Goal: Information Seeking & Learning: Learn about a topic

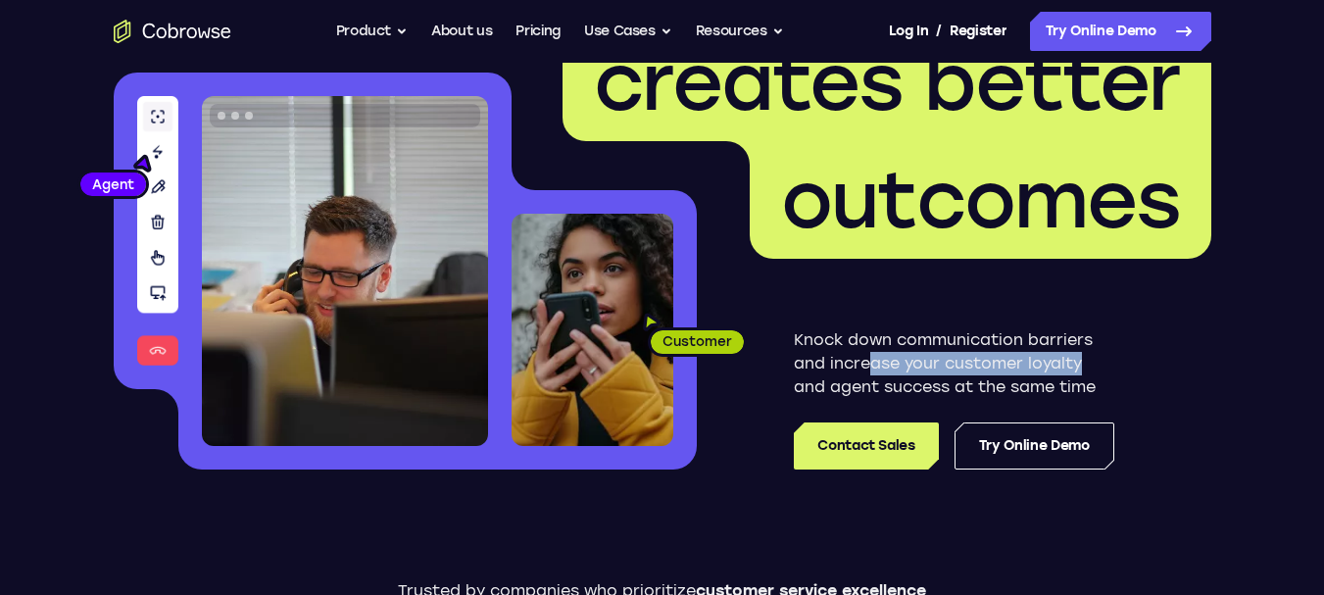
drag, startPoint x: 959, startPoint y: 364, endPoint x: 1086, endPoint y: 365, distance: 126.4
click at [1086, 365] on p "Knock down communication barriers and increase your customer loyalty and agent …" at bounding box center [954, 363] width 320 height 71
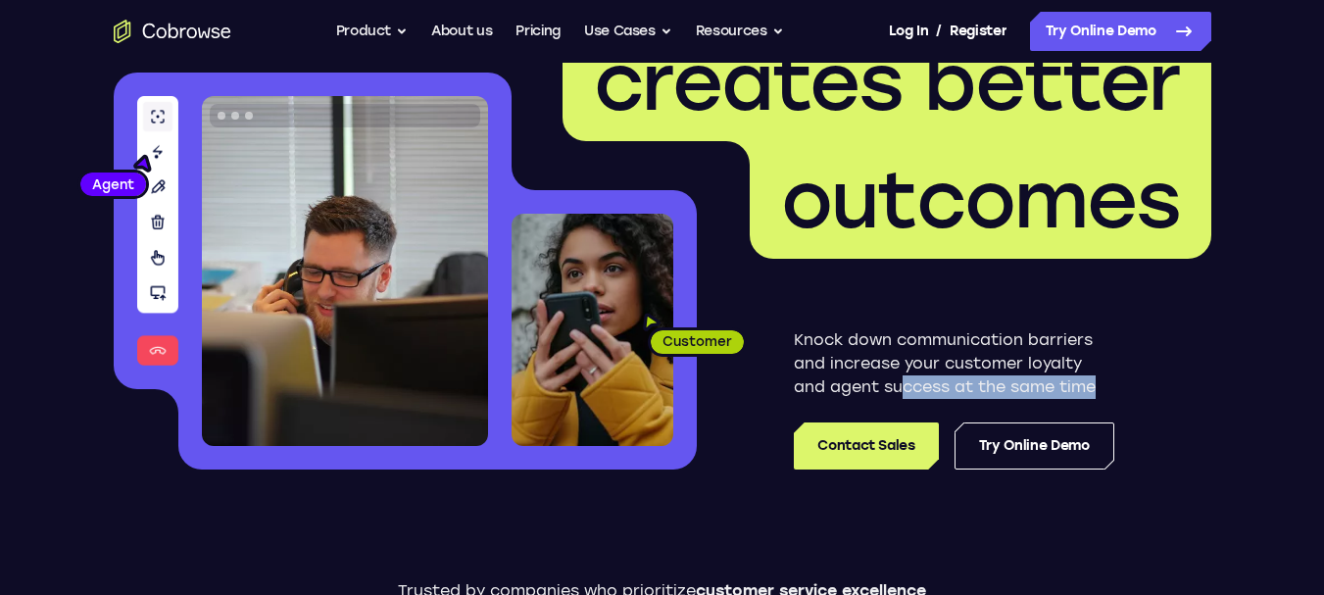
drag, startPoint x: 906, startPoint y: 385, endPoint x: 1128, endPoint y: 384, distance: 221.4
click at [1128, 384] on div "Knock down communication barriers and increase your customer loyalty and agent …" at bounding box center [954, 364] width 514 height 211
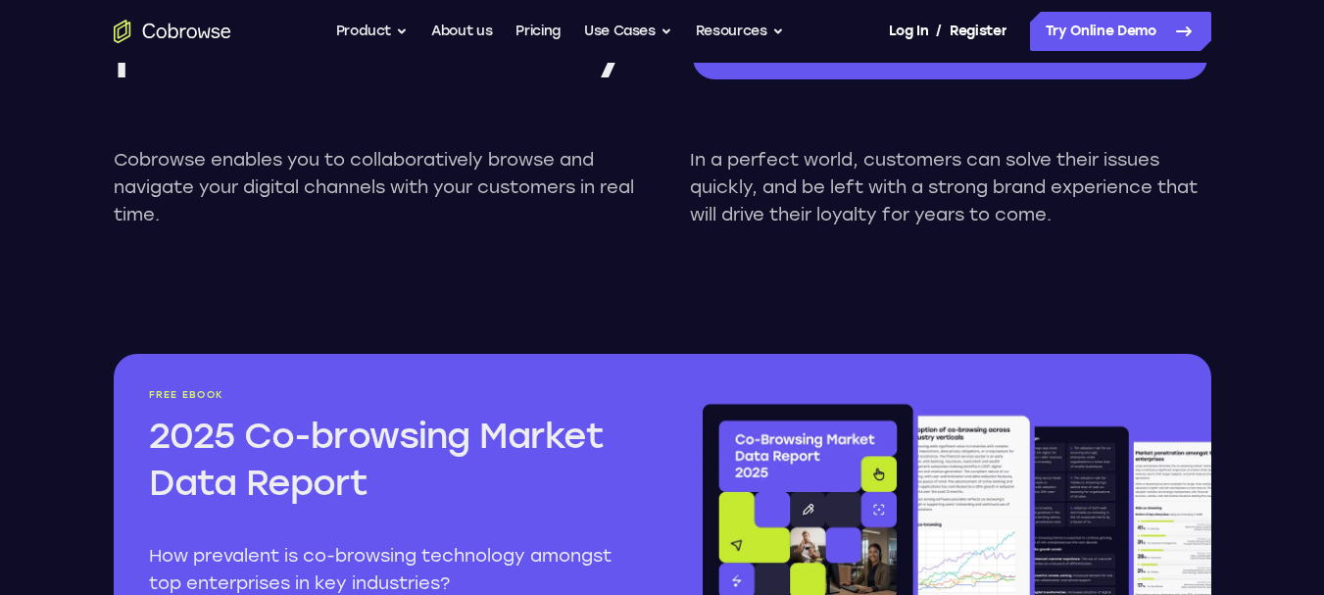
scroll to position [2058, 0]
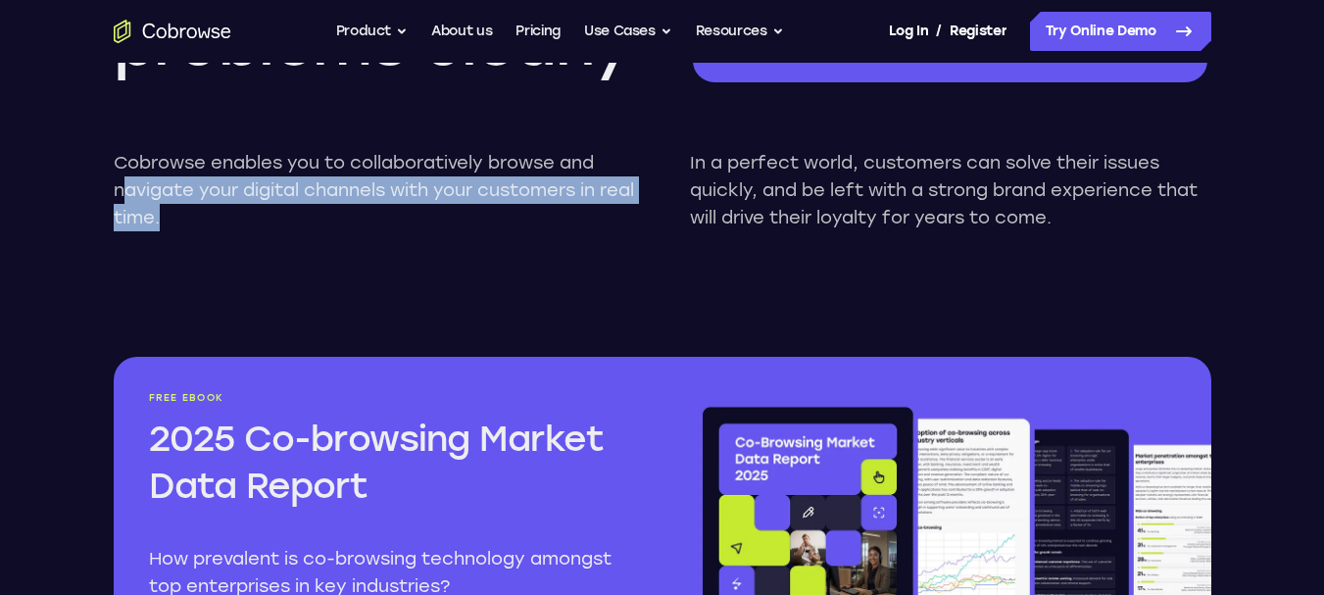
drag, startPoint x: 123, startPoint y: 199, endPoint x: 605, endPoint y: 212, distance: 481.3
click at [605, 212] on p "Cobrowse enables you to collaboratively browse and navigate your digital channe…" at bounding box center [374, 190] width 521 height 82
click at [544, 243] on div "Cobrowse enables you to collaboratively browse and navigate your digital channe…" at bounding box center [662, 190] width 1097 height 145
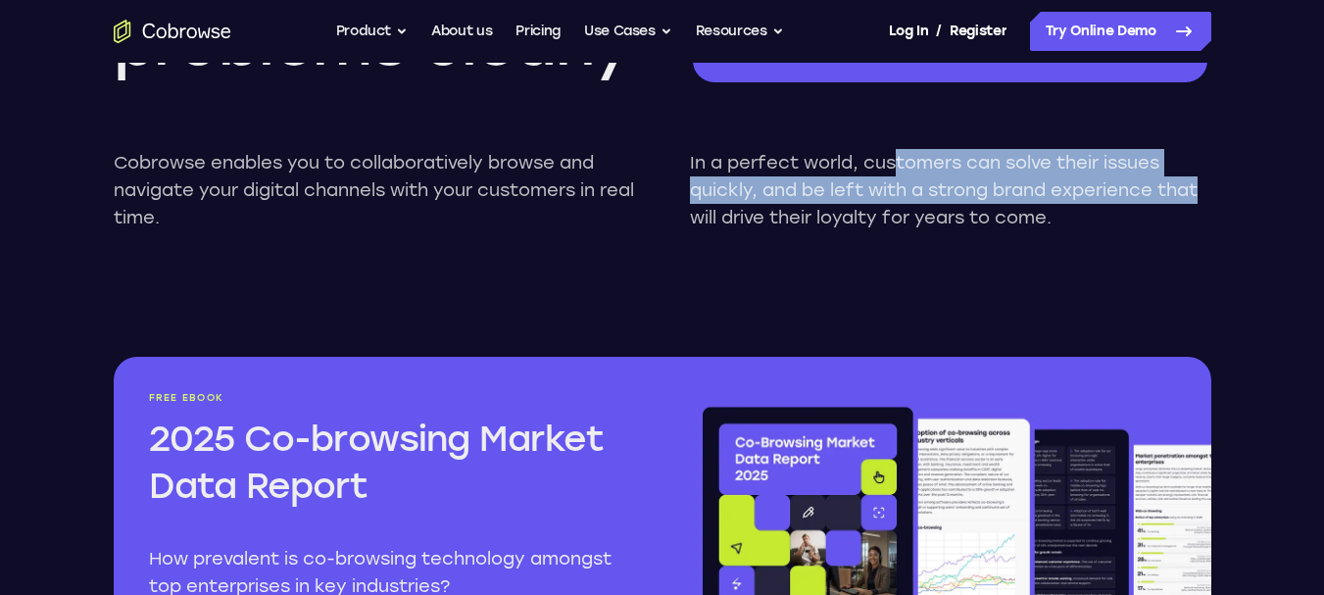
drag, startPoint x: 930, startPoint y: 159, endPoint x: 1205, endPoint y: 201, distance: 278.5
click at [1205, 201] on p "In a perfect world, customers can solve their issues quickly, and be left with …" at bounding box center [950, 190] width 521 height 82
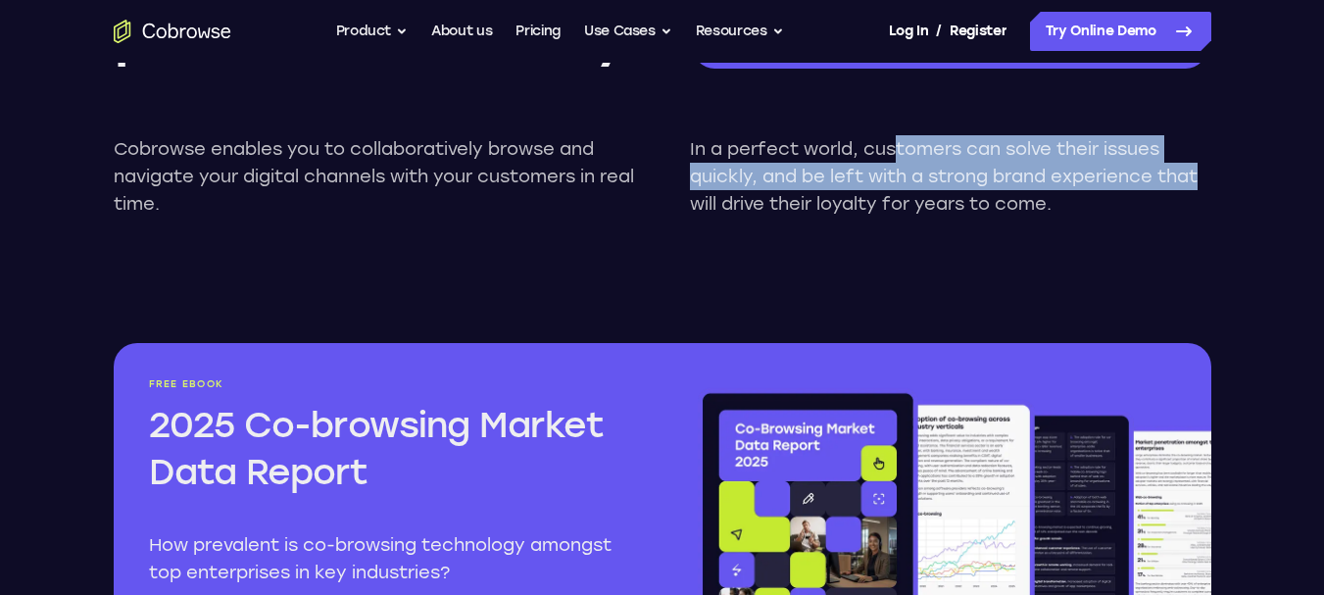
scroll to position [2352, 0]
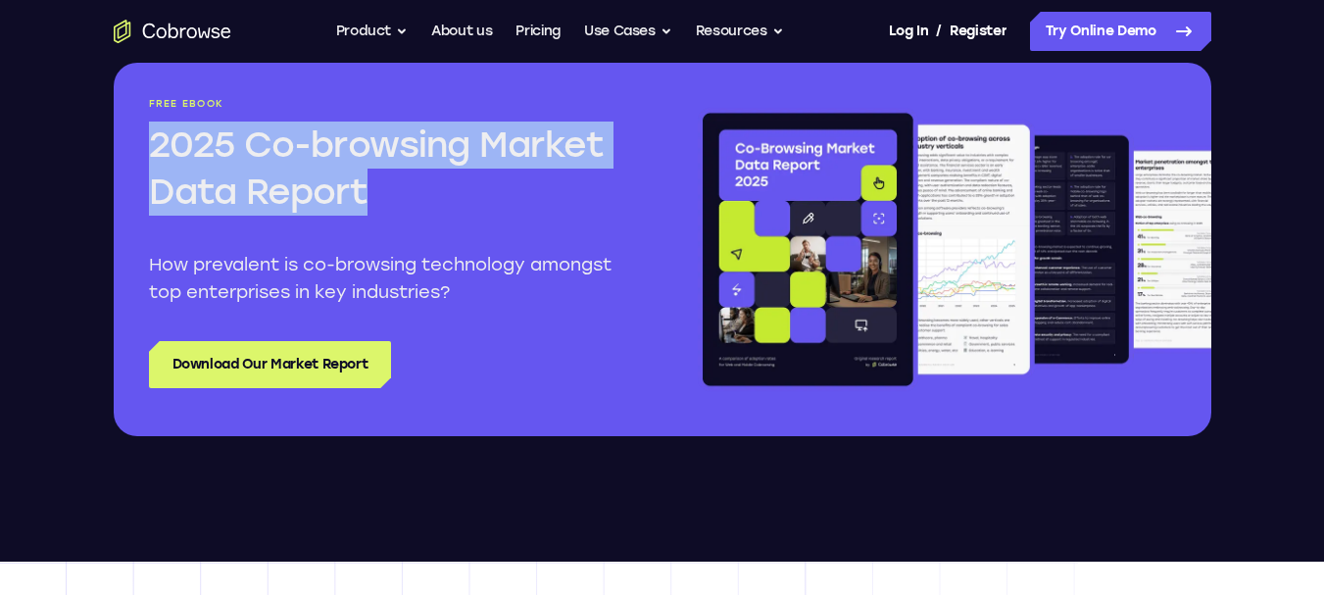
drag, startPoint x: 152, startPoint y: 145, endPoint x: 394, endPoint y: 188, distance: 245.8
click at [394, 188] on h2 "2025 Co-browsing Market Data Report" at bounding box center [388, 168] width 478 height 94
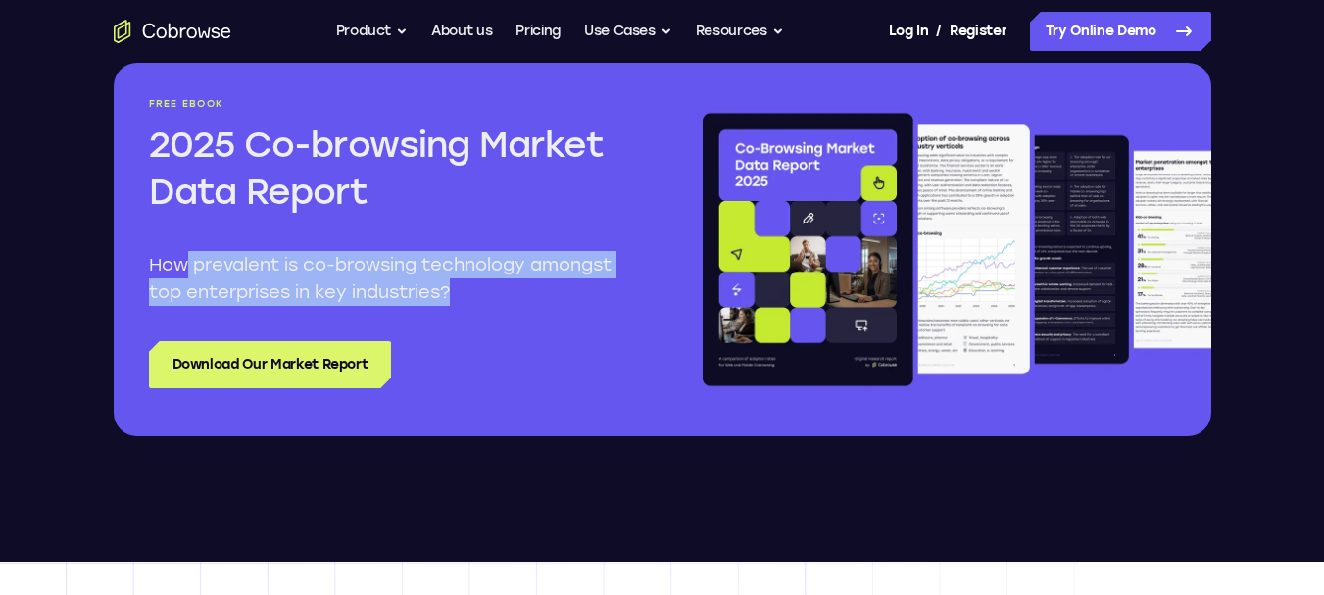
drag, startPoint x: 184, startPoint y: 263, endPoint x: 616, endPoint y: 283, distance: 432.6
click at [616, 283] on p "How prevalent is co-browsing technology amongst top enterprises in key industri…" at bounding box center [388, 278] width 478 height 55
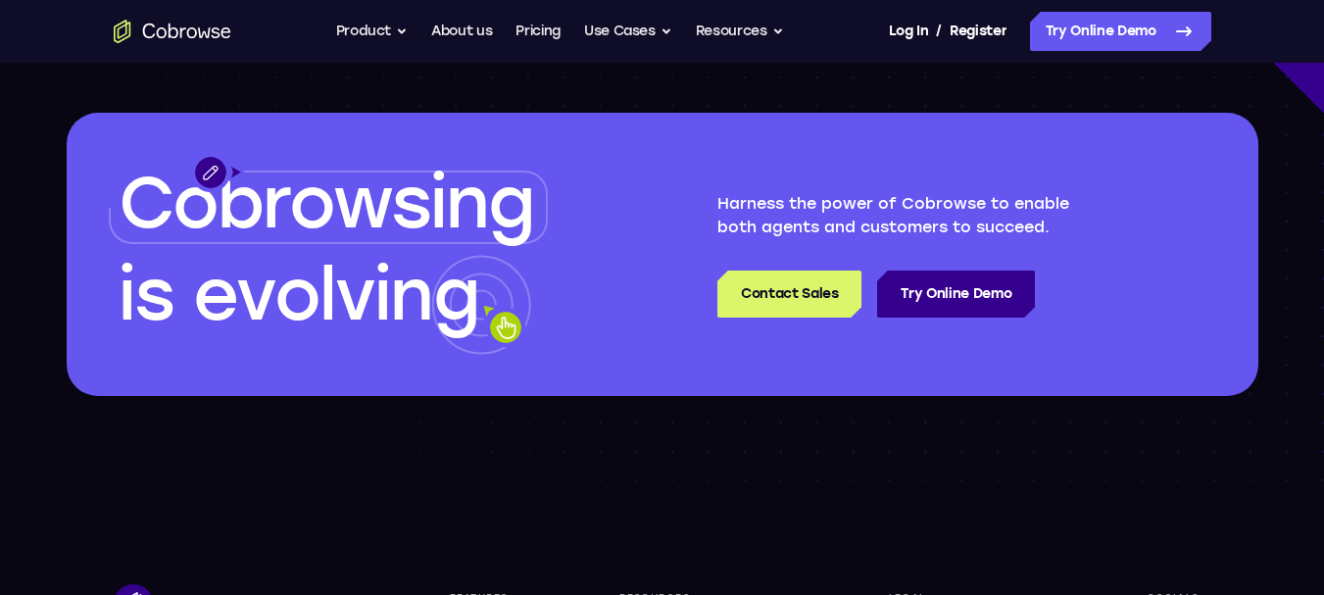
scroll to position [5585, 0]
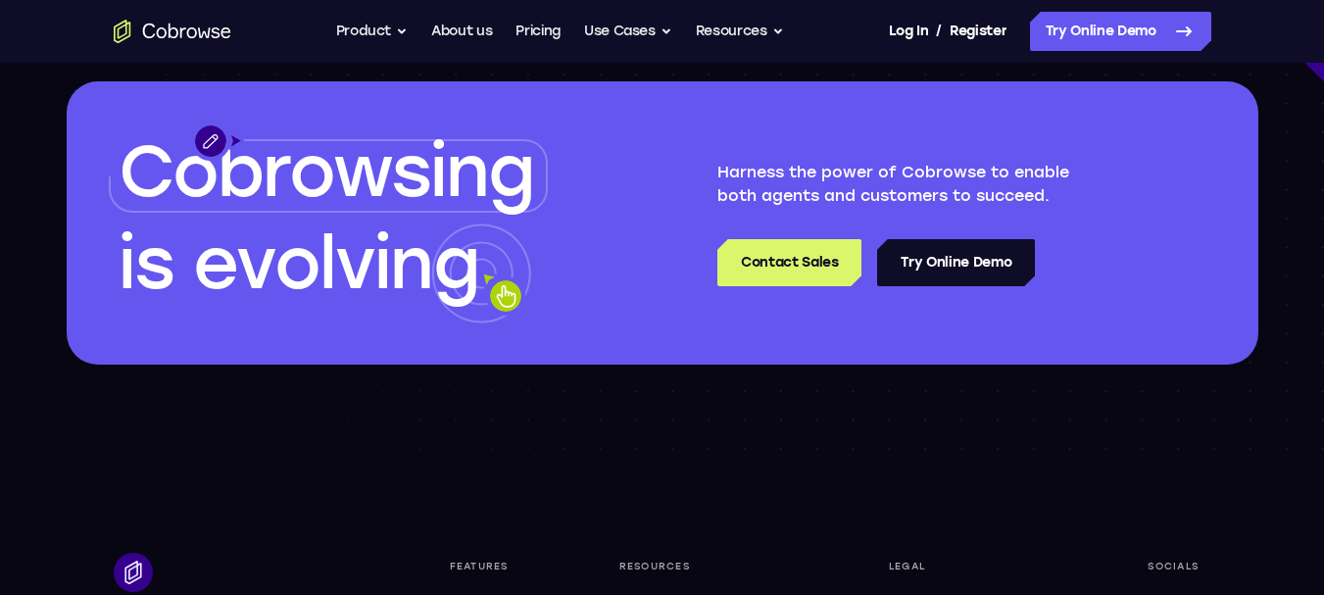
click at [958, 257] on link "Try Online Demo" at bounding box center [956, 262] width 158 height 47
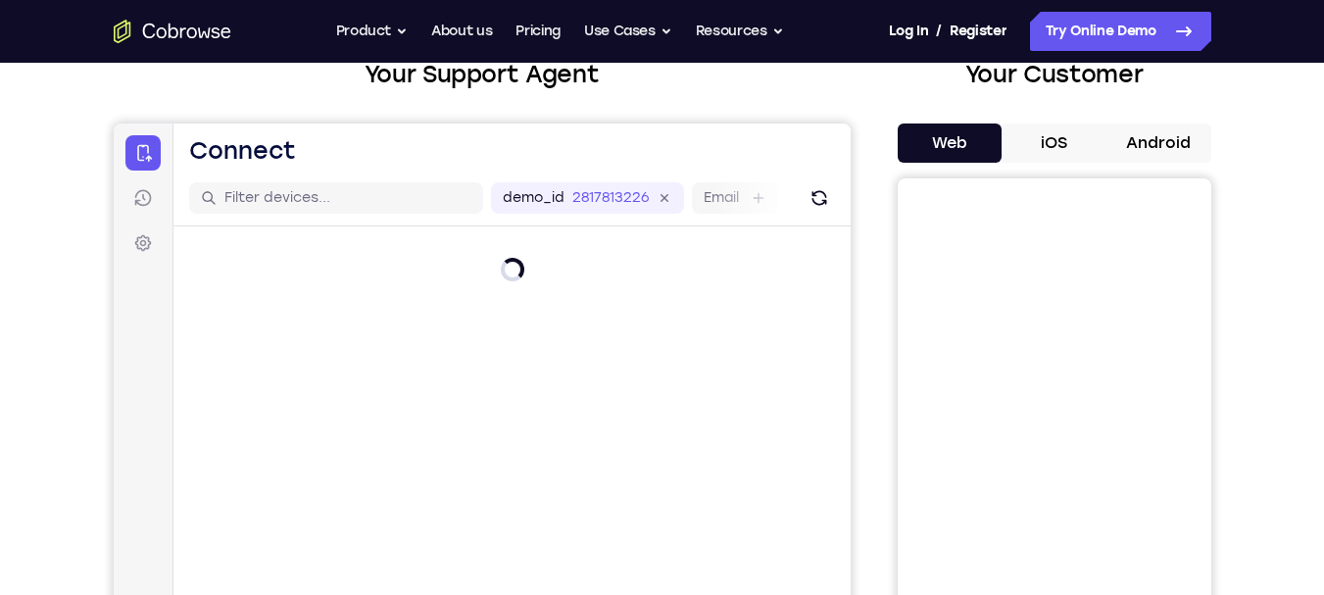
scroll to position [98, 0]
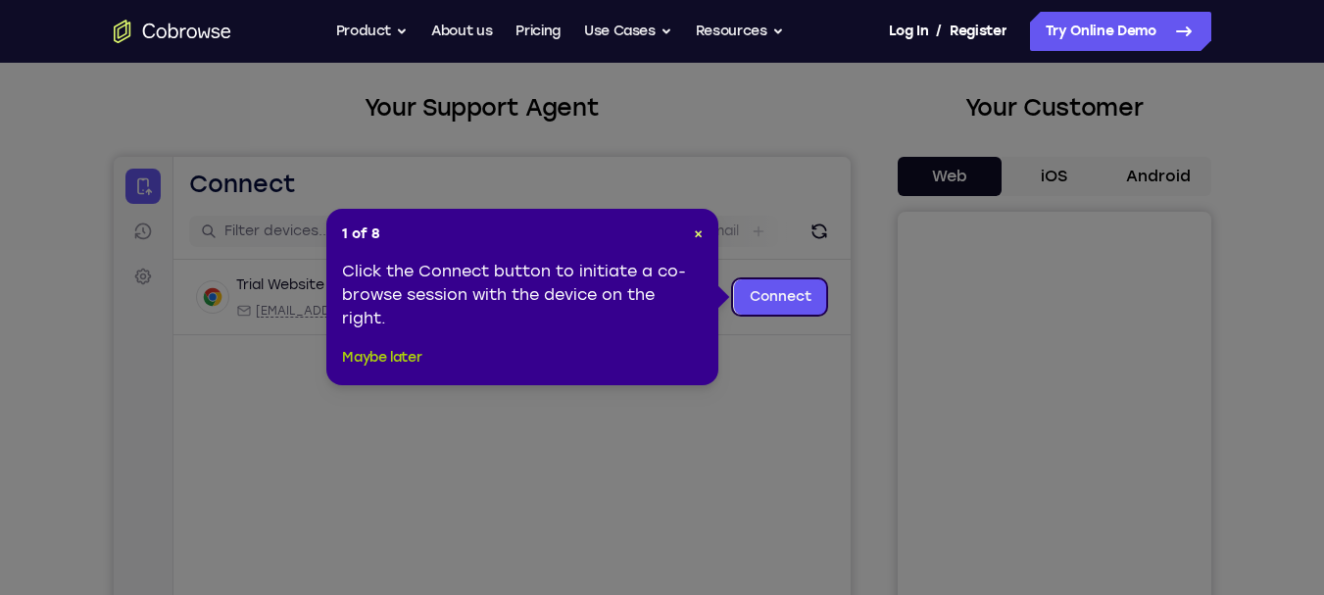
drag, startPoint x: 392, startPoint y: 358, endPoint x: 329, endPoint y: 201, distance: 168.8
click at [392, 358] on button "Maybe later" at bounding box center [381, 358] width 79 height 24
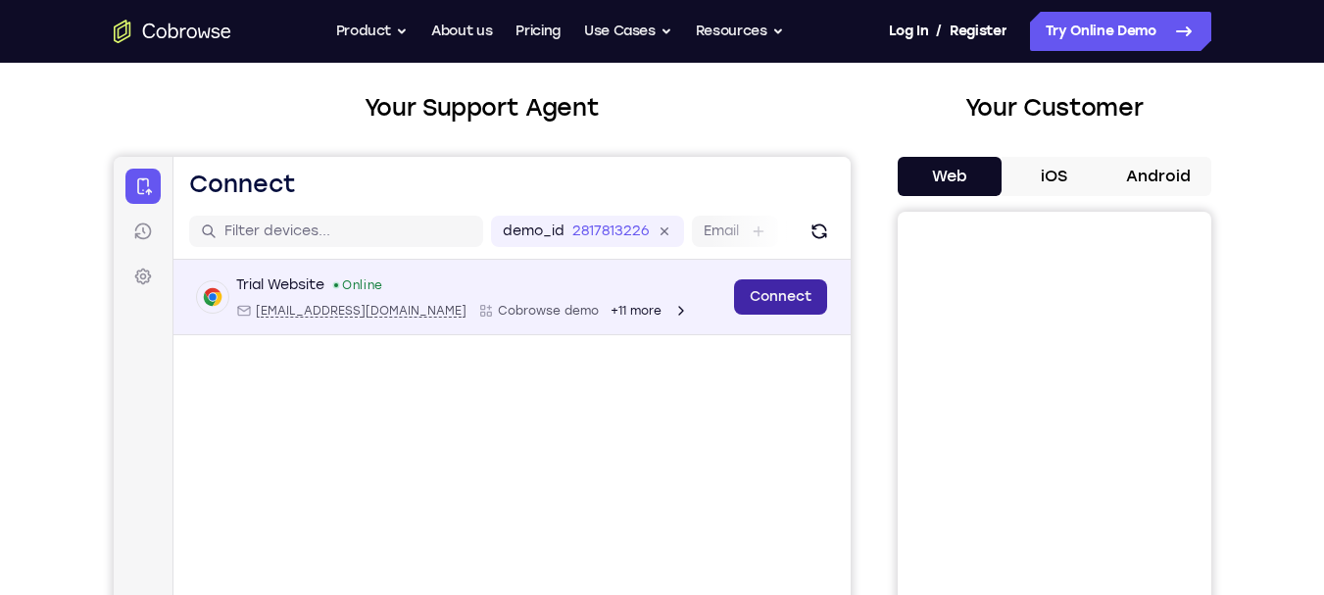
click at [769, 288] on link "Connect" at bounding box center [779, 296] width 93 height 35
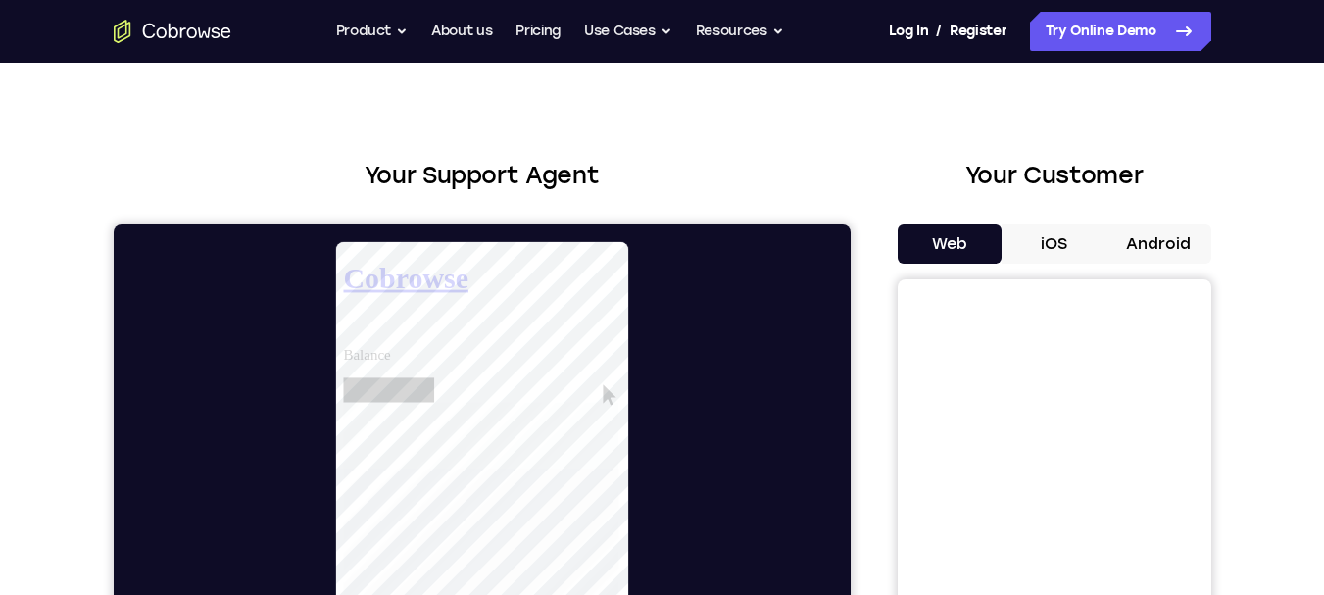
scroll to position [0, 0]
